Goal: Check status

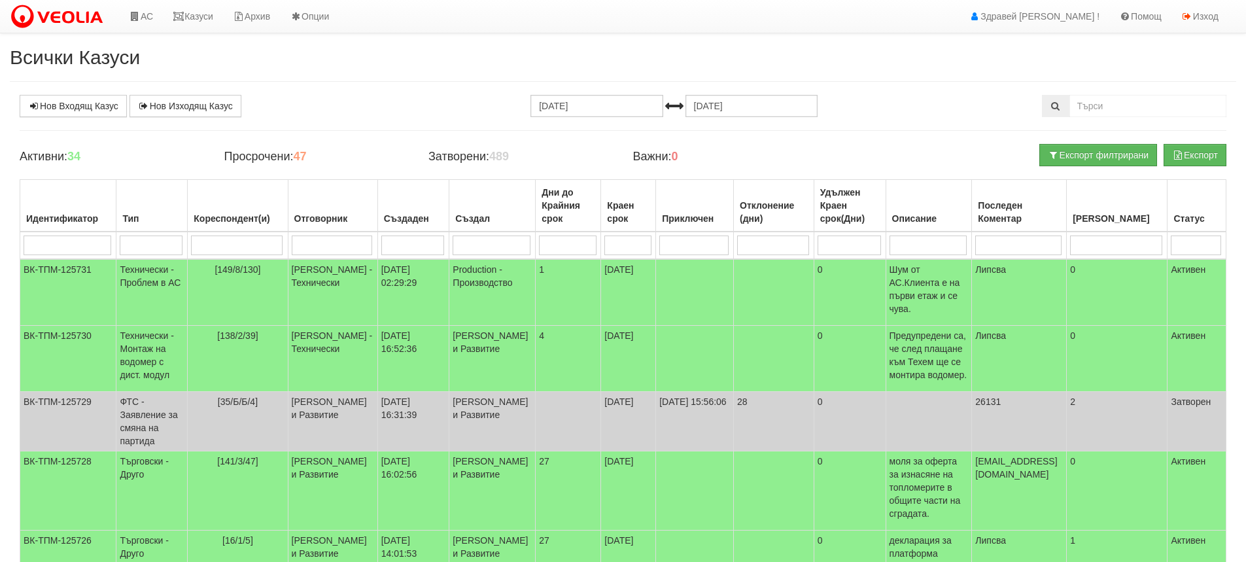
select select "3"
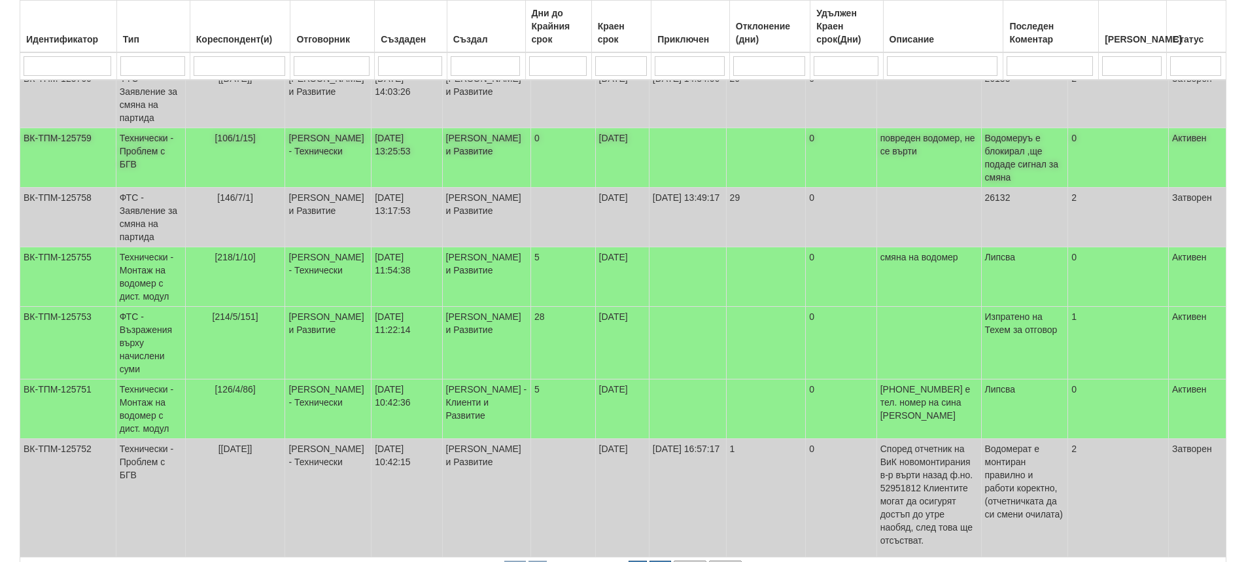
scroll to position [474, 0]
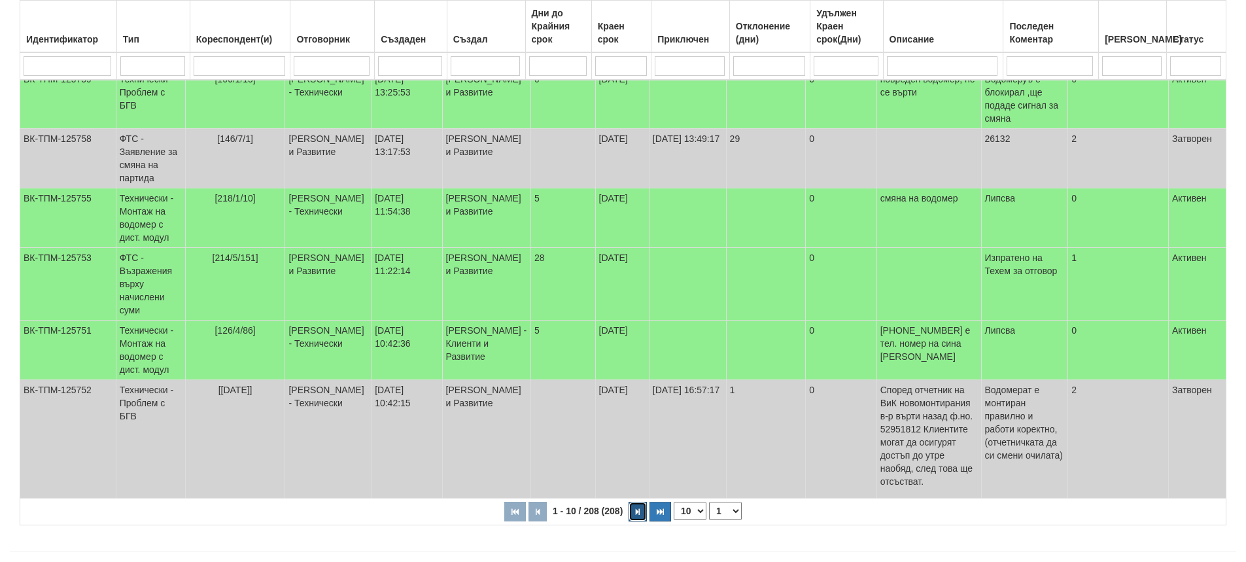
click at [634, 502] on button "button" at bounding box center [637, 512] width 18 height 20
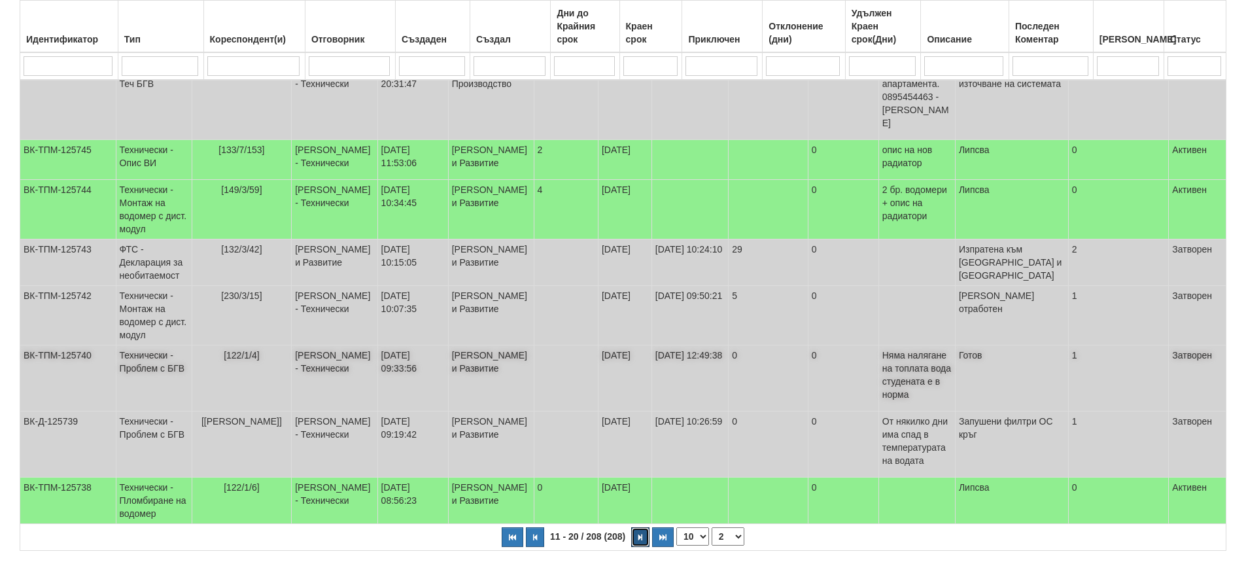
scroll to position [356, 0]
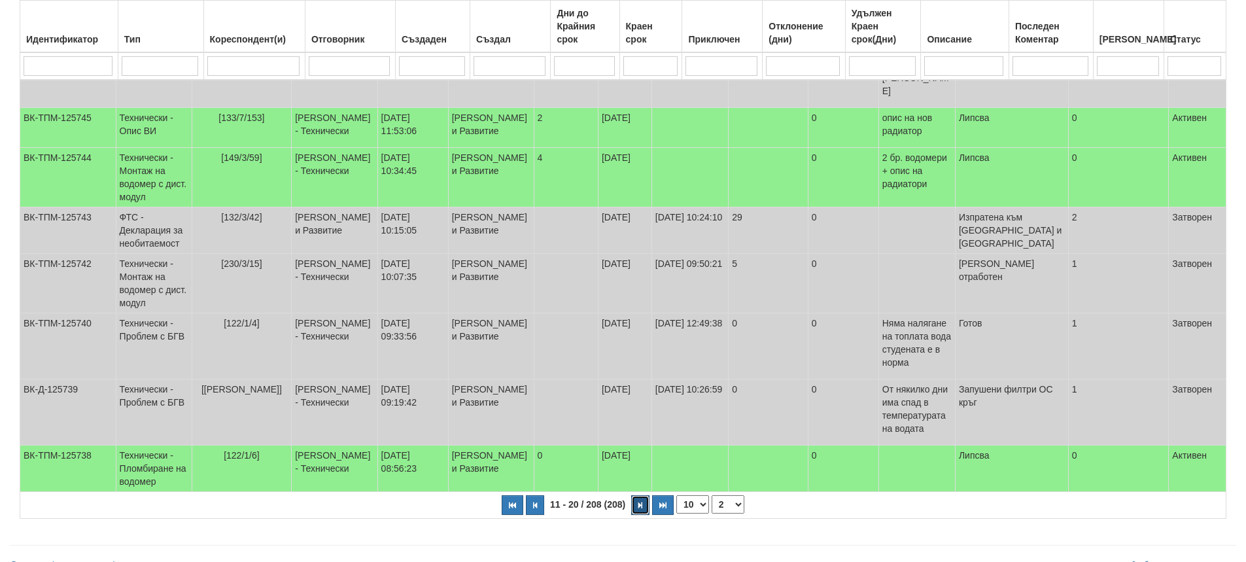
click at [639, 502] on icon "button" at bounding box center [640, 505] width 4 height 7
select select "3"
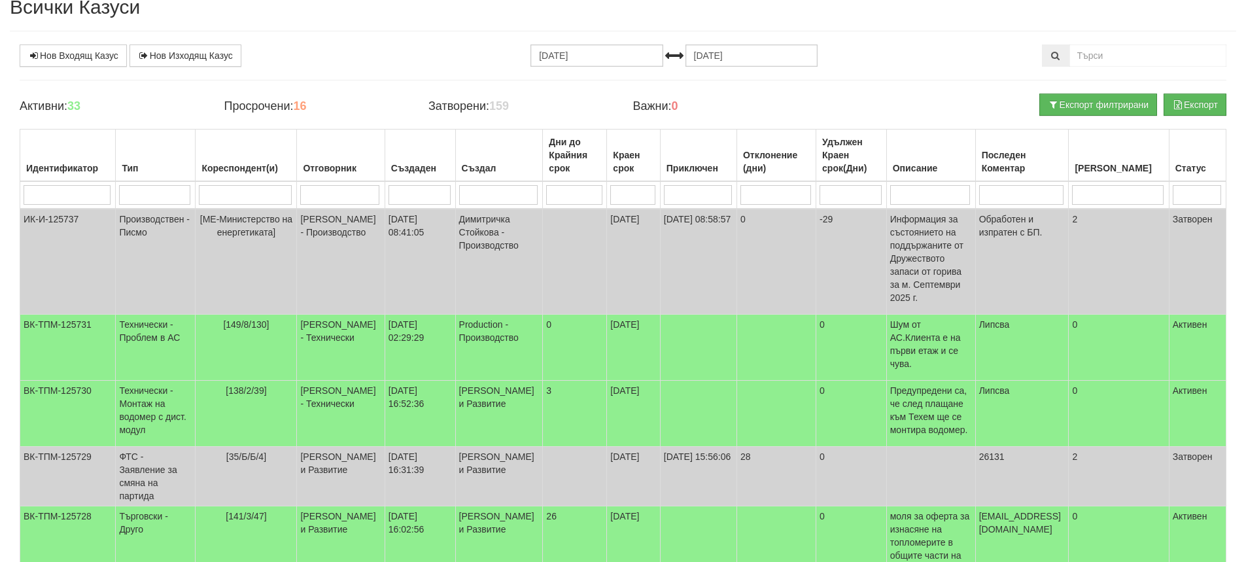
scroll to position [0, 0]
